Goal: Task Accomplishment & Management: Manage account settings

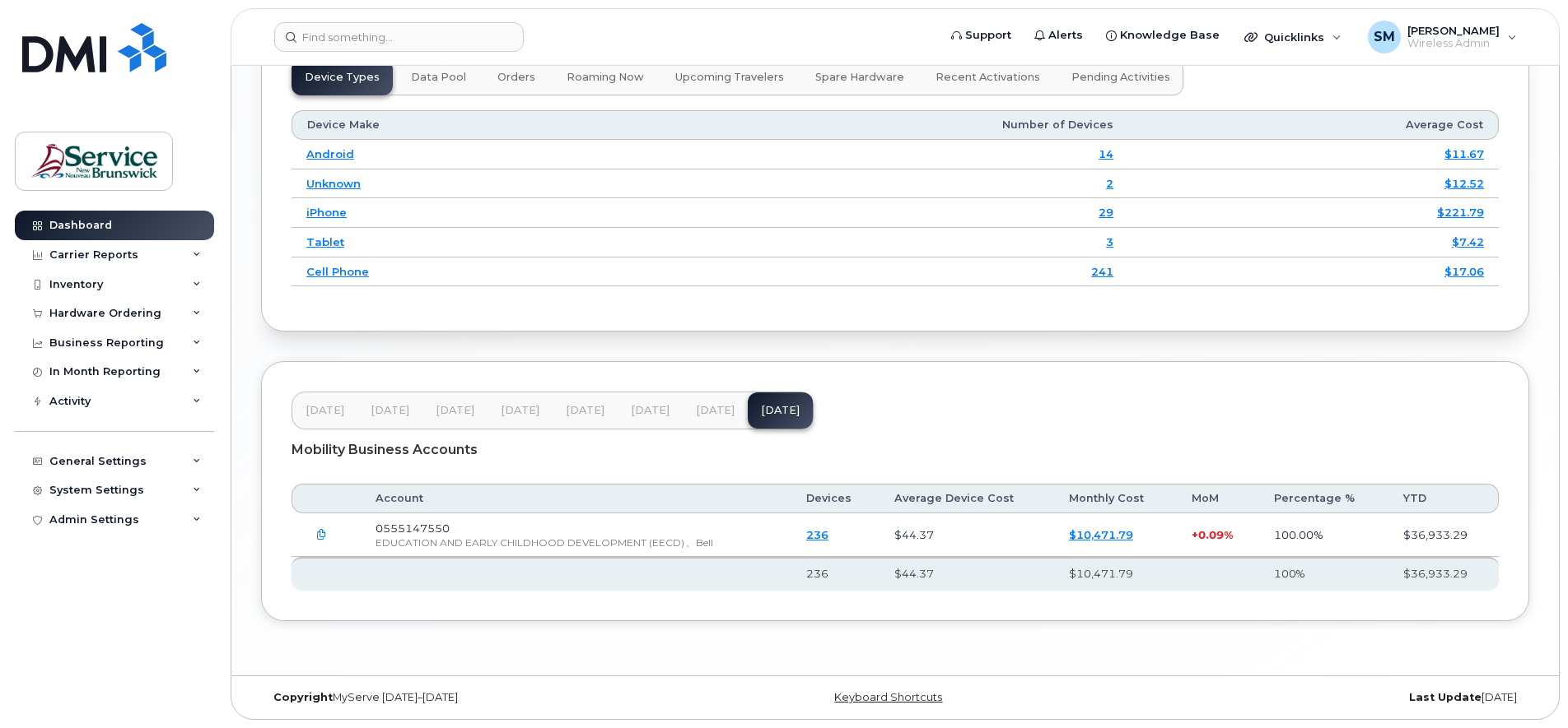
scroll to position [2193, 0]
click at [116, 255] on div "Carrier Reports" at bounding box center [93, 255] width 89 height 13
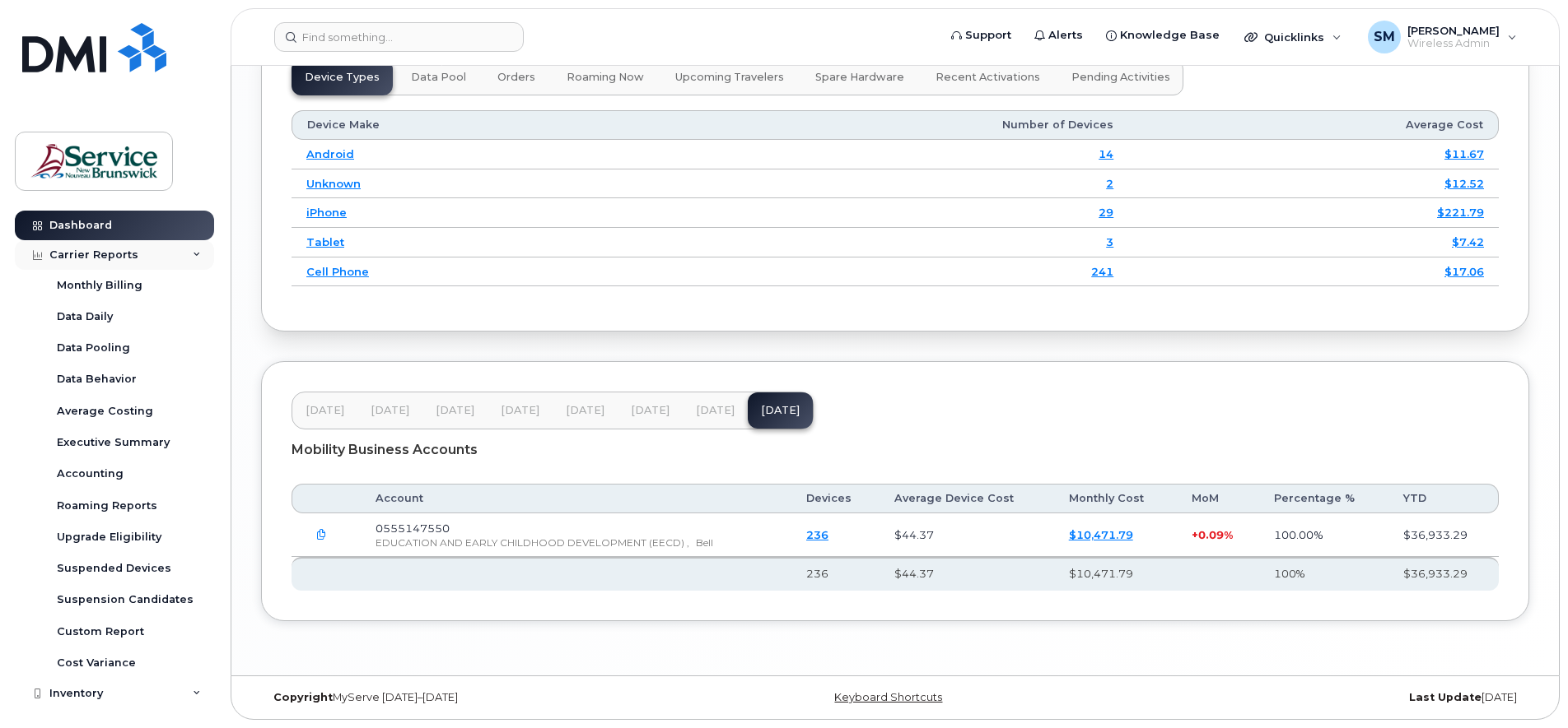
click at [116, 257] on div "Carrier Reports" at bounding box center [93, 255] width 89 height 13
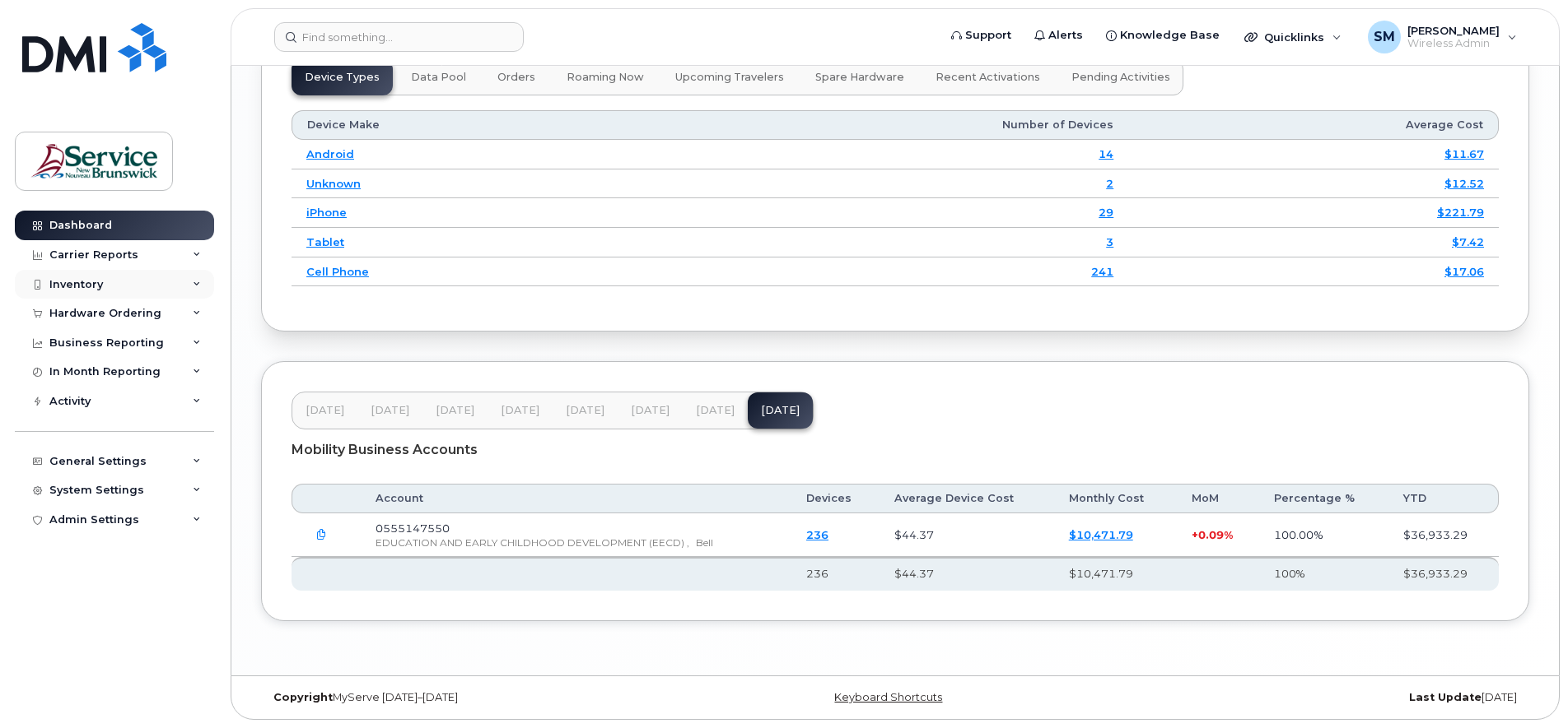
click at [103, 287] on div "Inventory" at bounding box center [115, 284] width 199 height 29
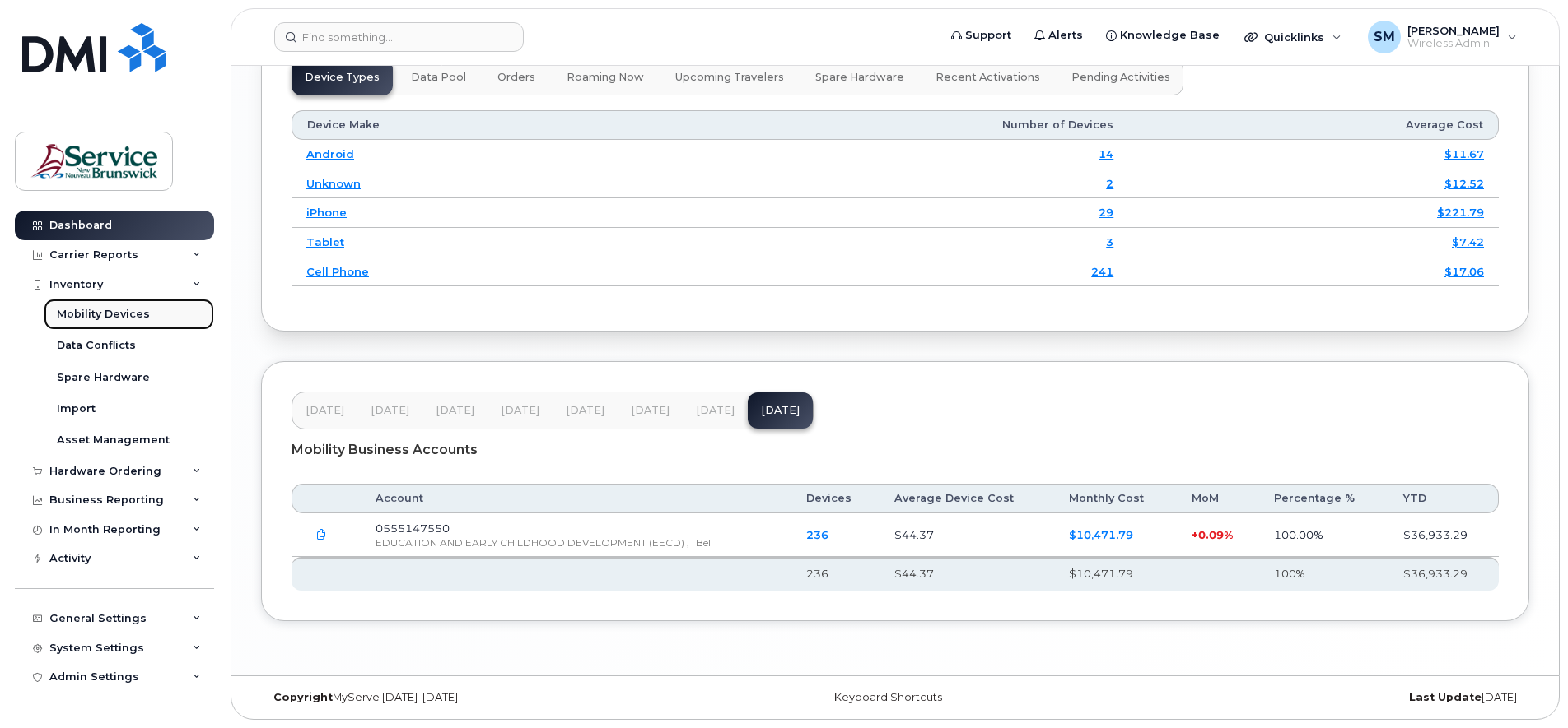
click at [94, 308] on div "Mobility Devices" at bounding box center [103, 314] width 93 height 15
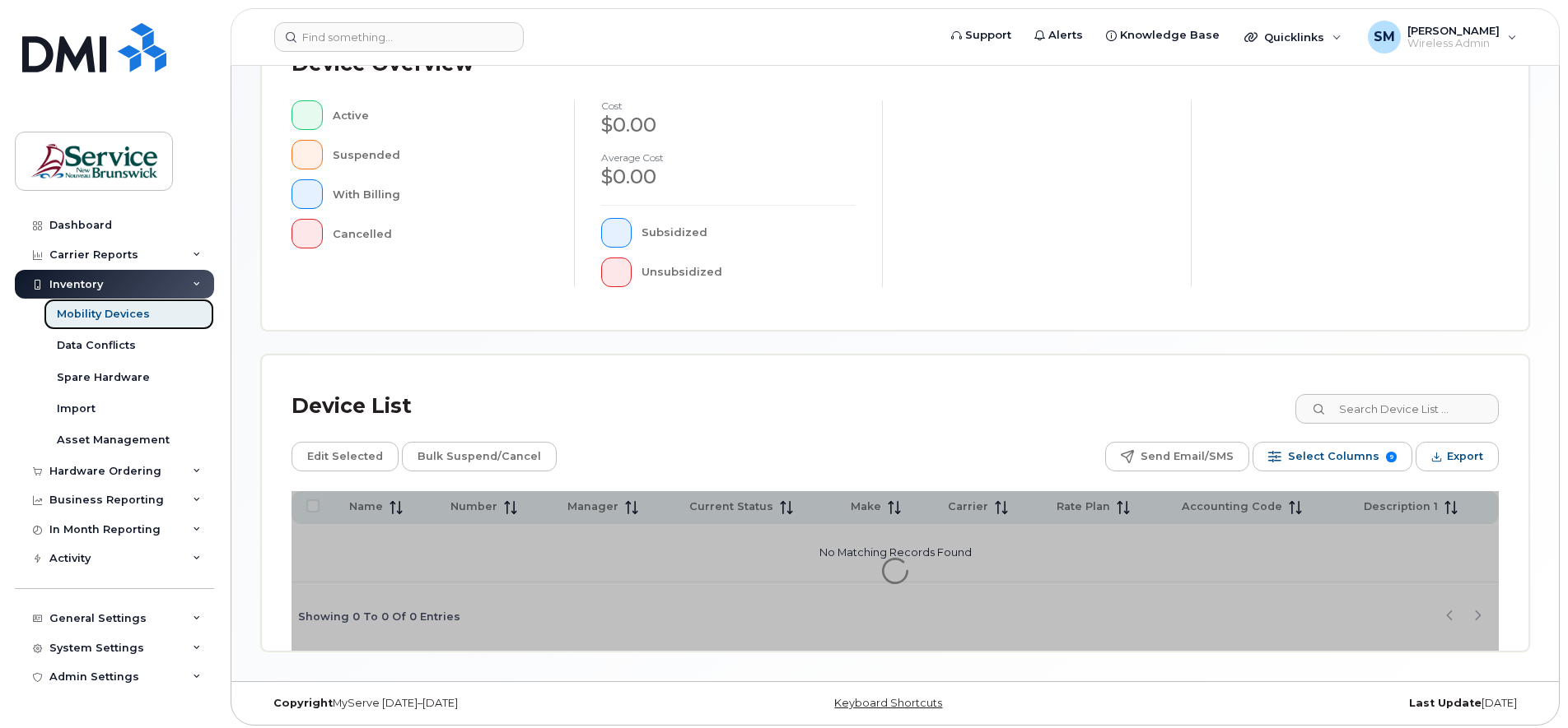
scroll to position [403, 0]
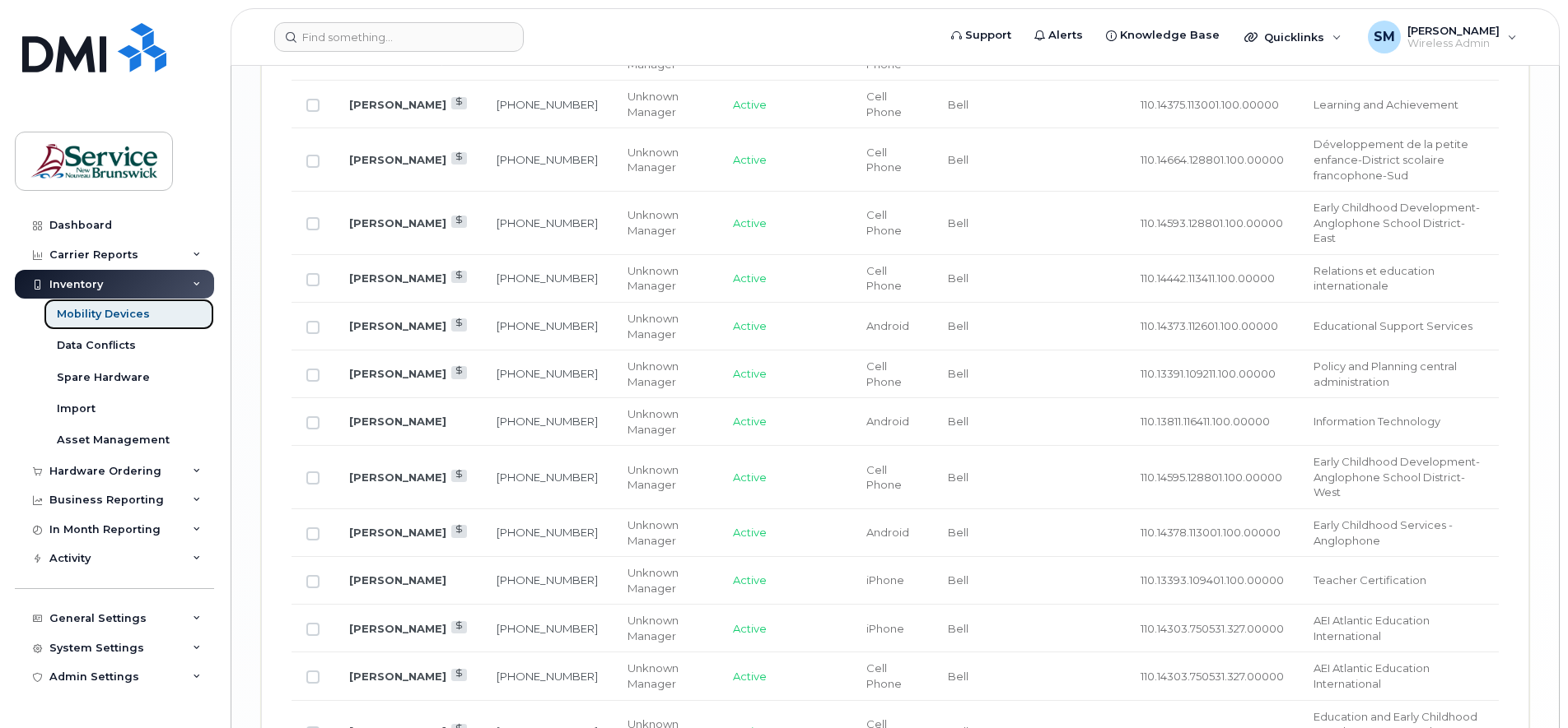
scroll to position [2795, 0]
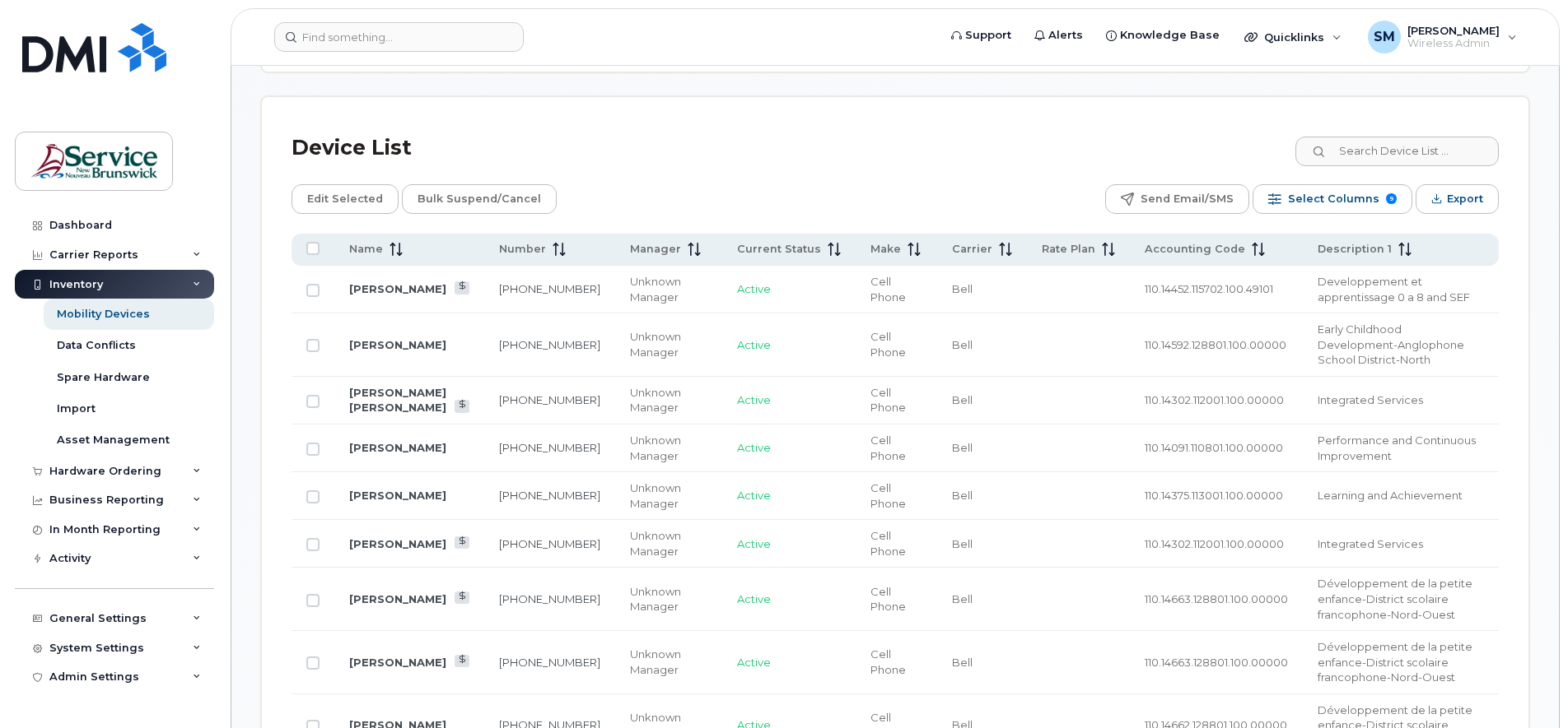
scroll to position [720, 0]
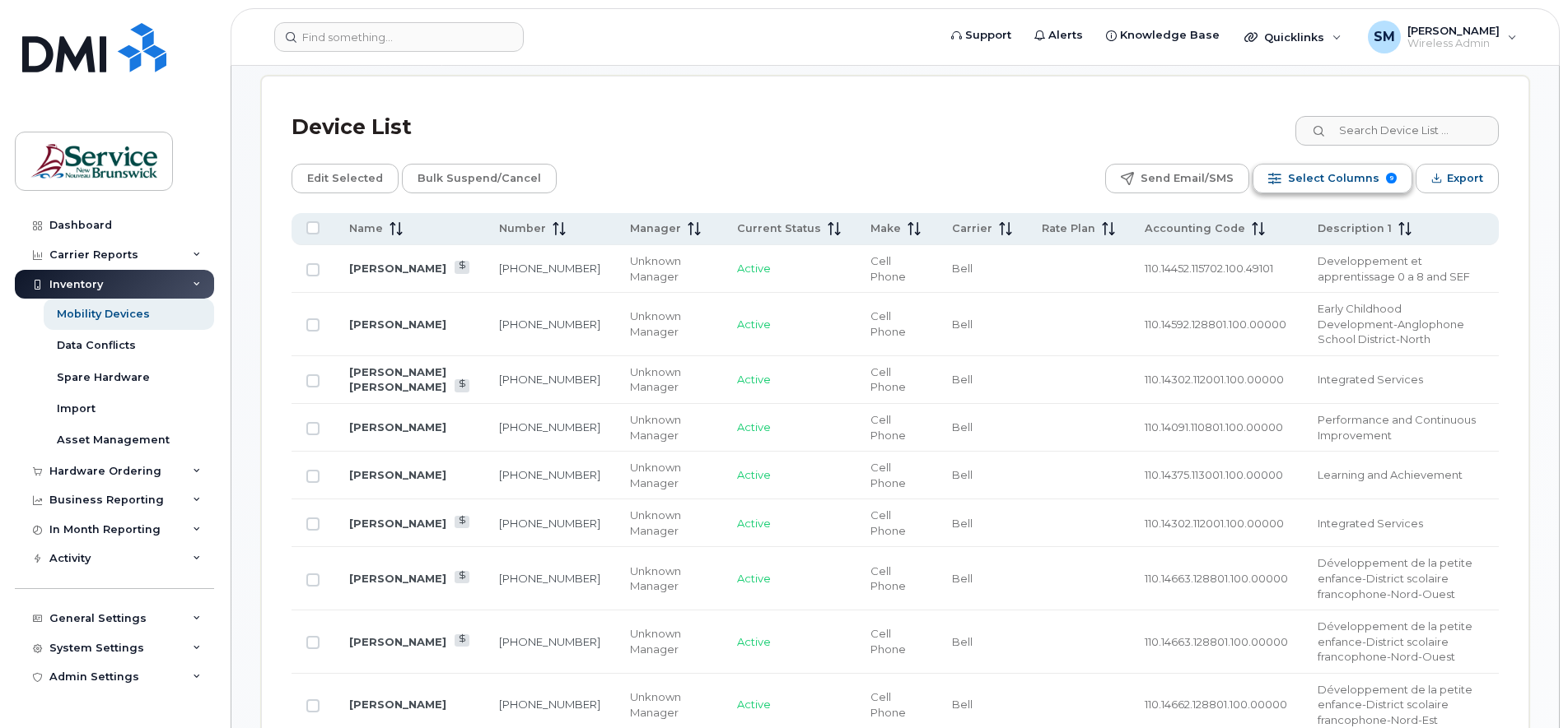
click at [1369, 174] on span "Select Columns" at bounding box center [1333, 179] width 92 height 25
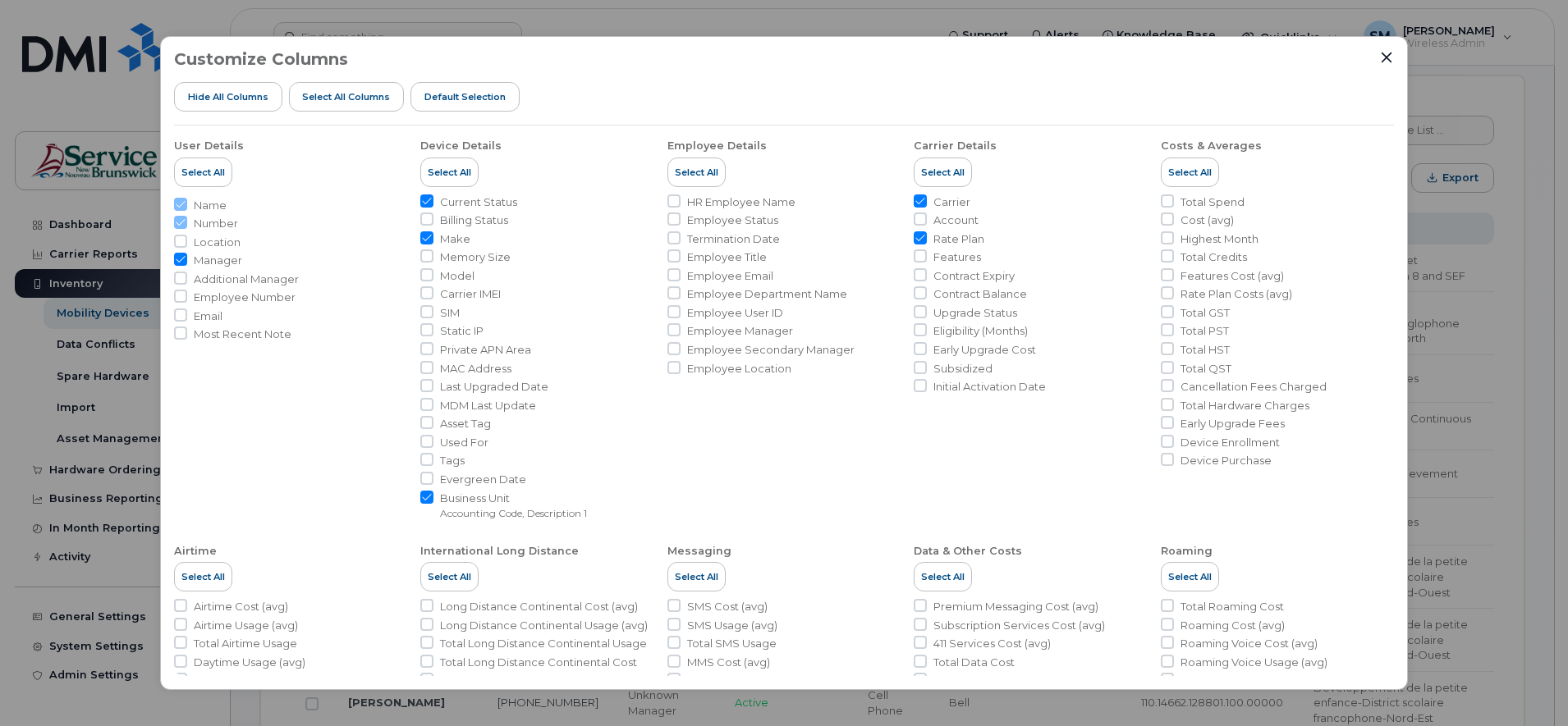
click at [1388, 48] on div "Customize Columns Hide All Columns Select all Columns Default Selection User De…" at bounding box center [784, 363] width 1248 height 654
click at [1389, 57] on icon "Close" at bounding box center [1387, 58] width 11 height 11
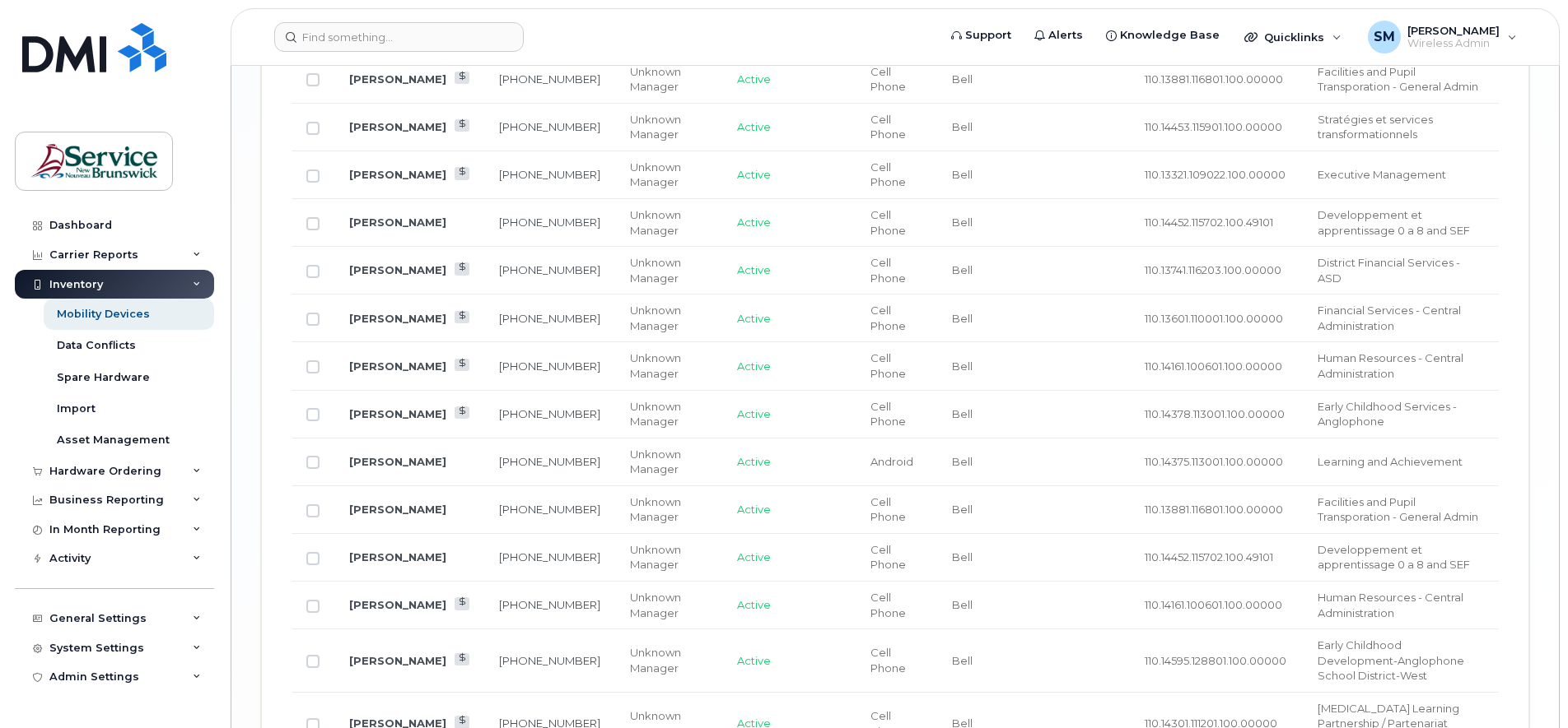
scroll to position [2780, 0]
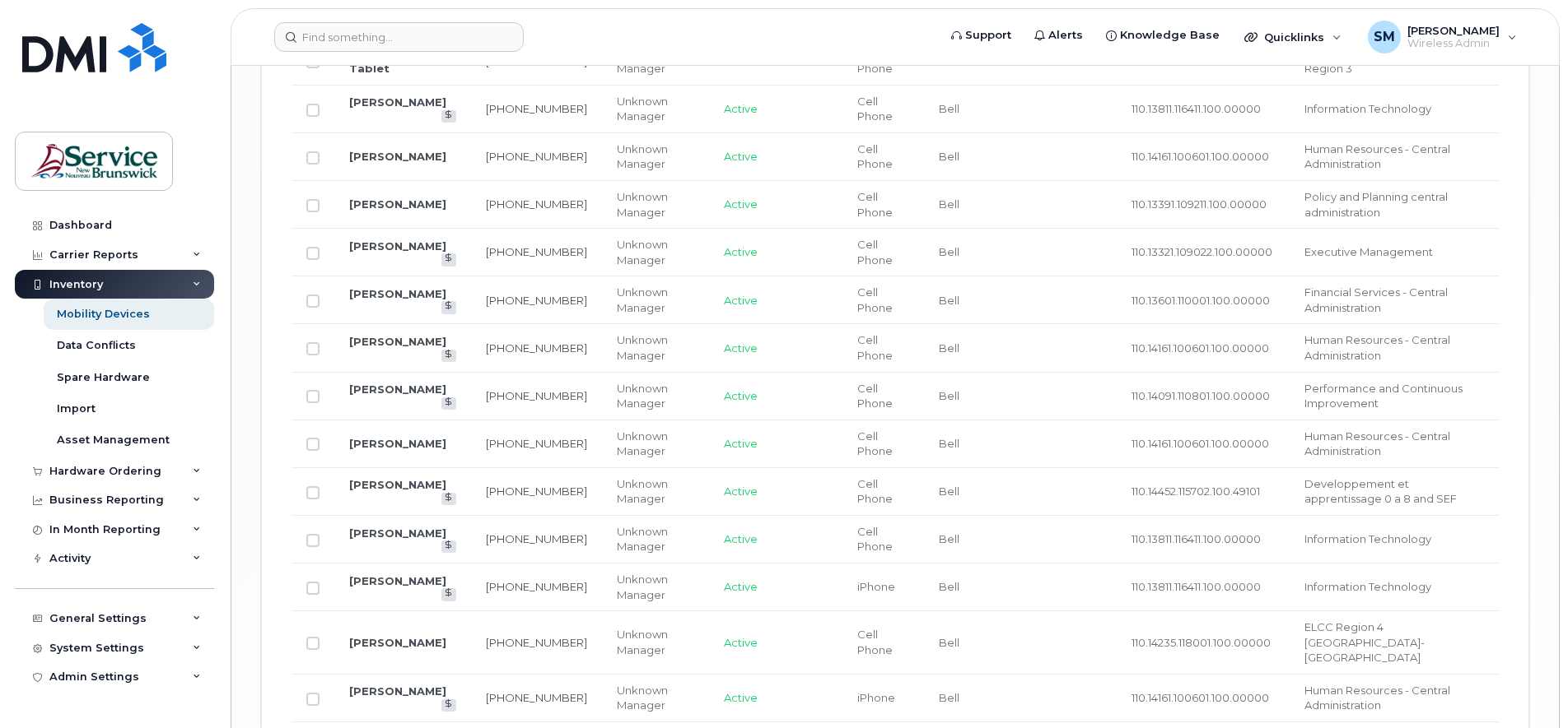
scroll to position [2369, 0]
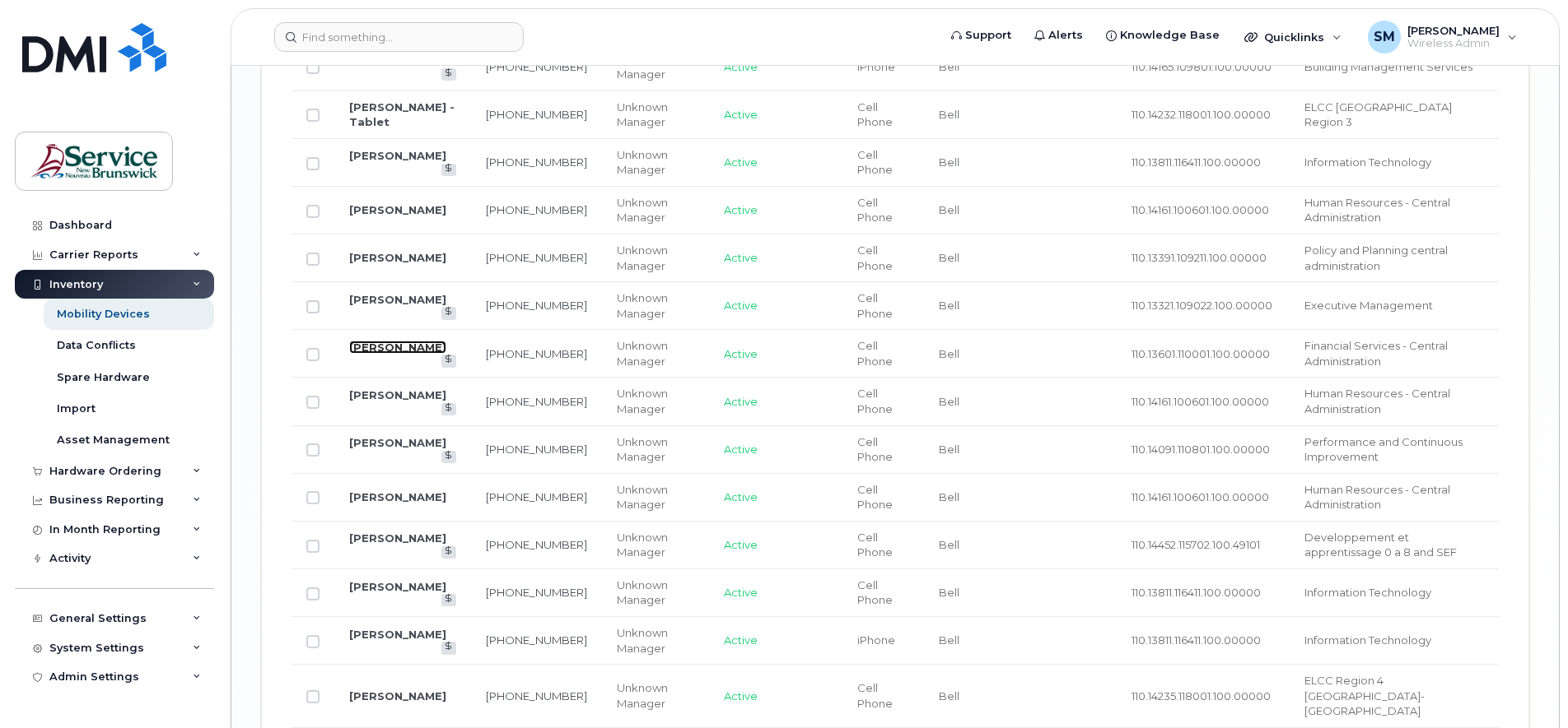
click at [370, 341] on link "[PERSON_NAME]" at bounding box center [397, 347] width 97 height 13
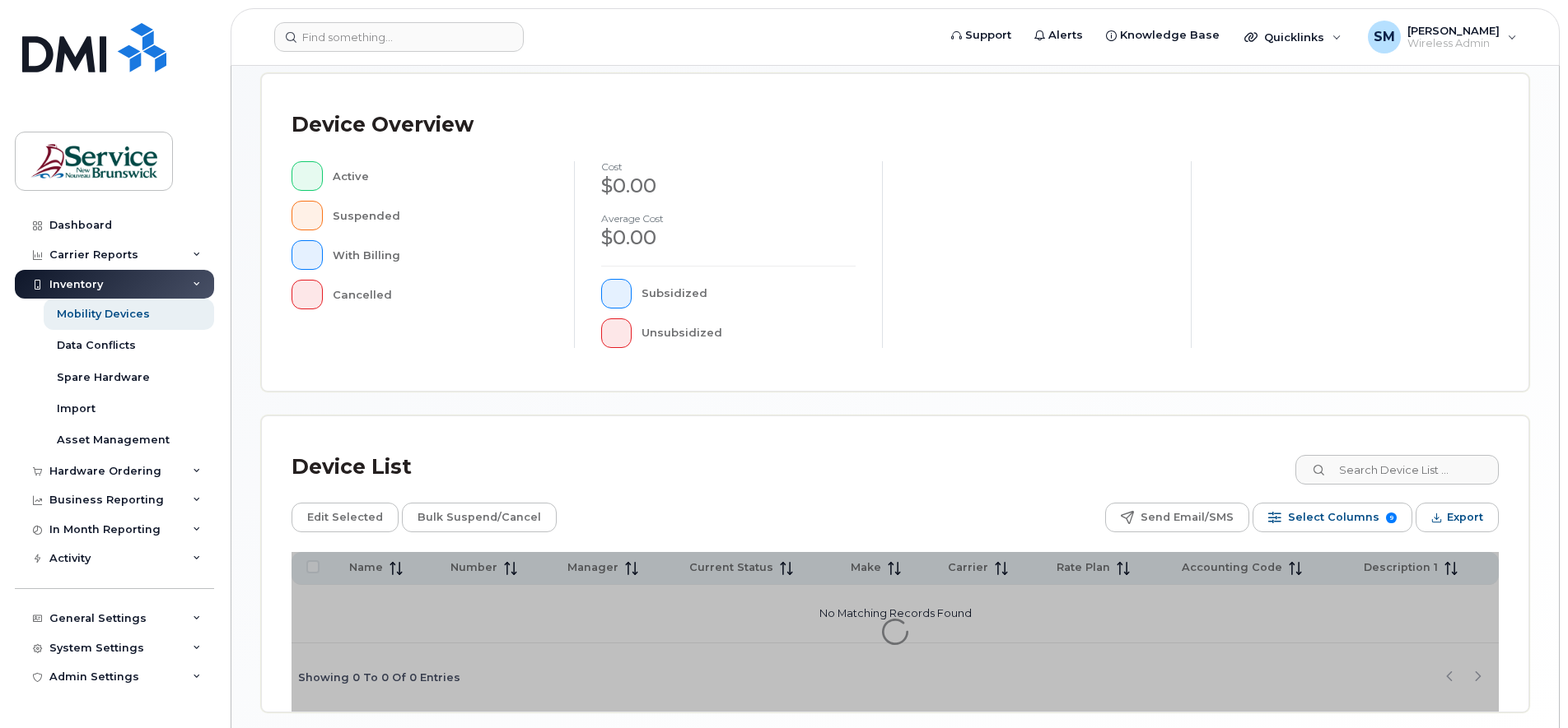
scroll to position [403, 0]
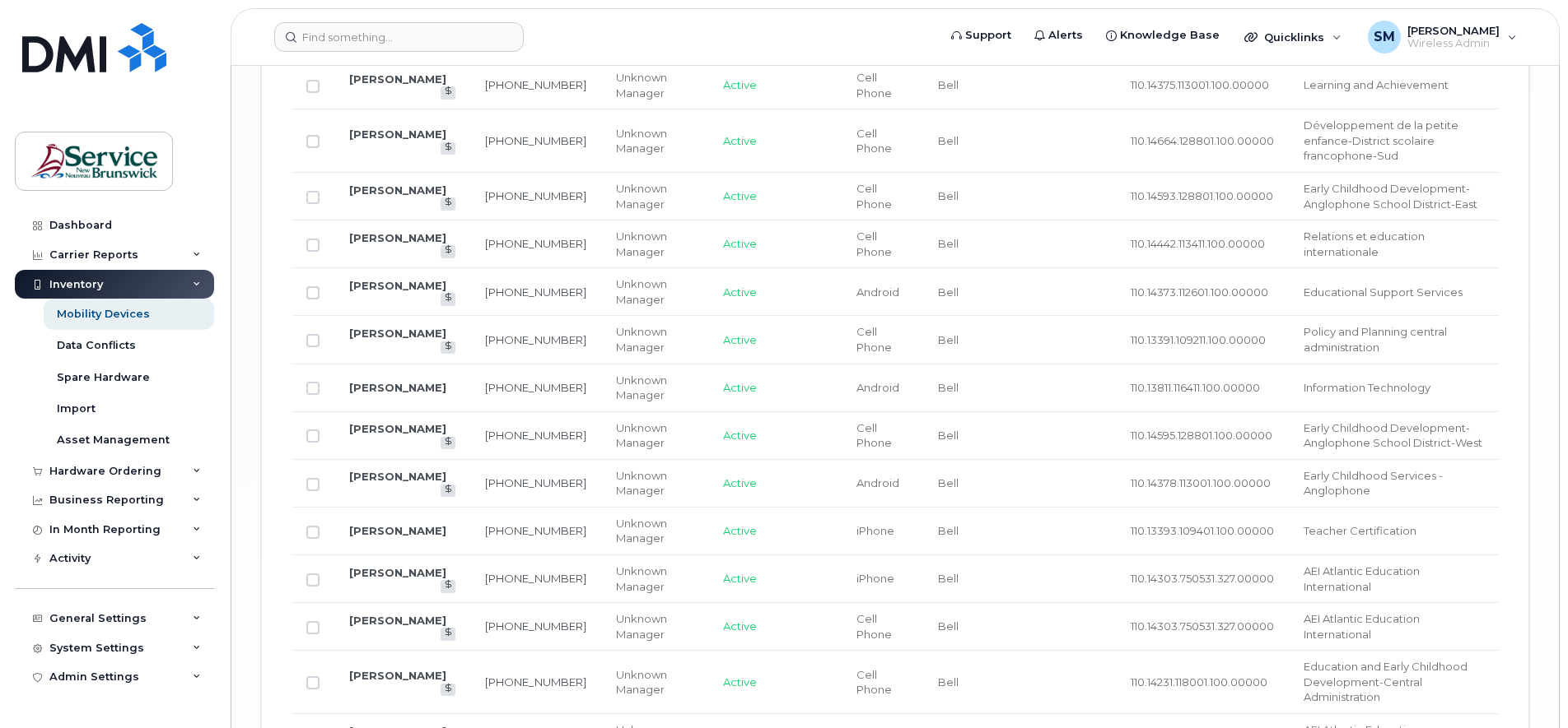
scroll to position [2795, 0]
